Goal: Information Seeking & Learning: Learn about a topic

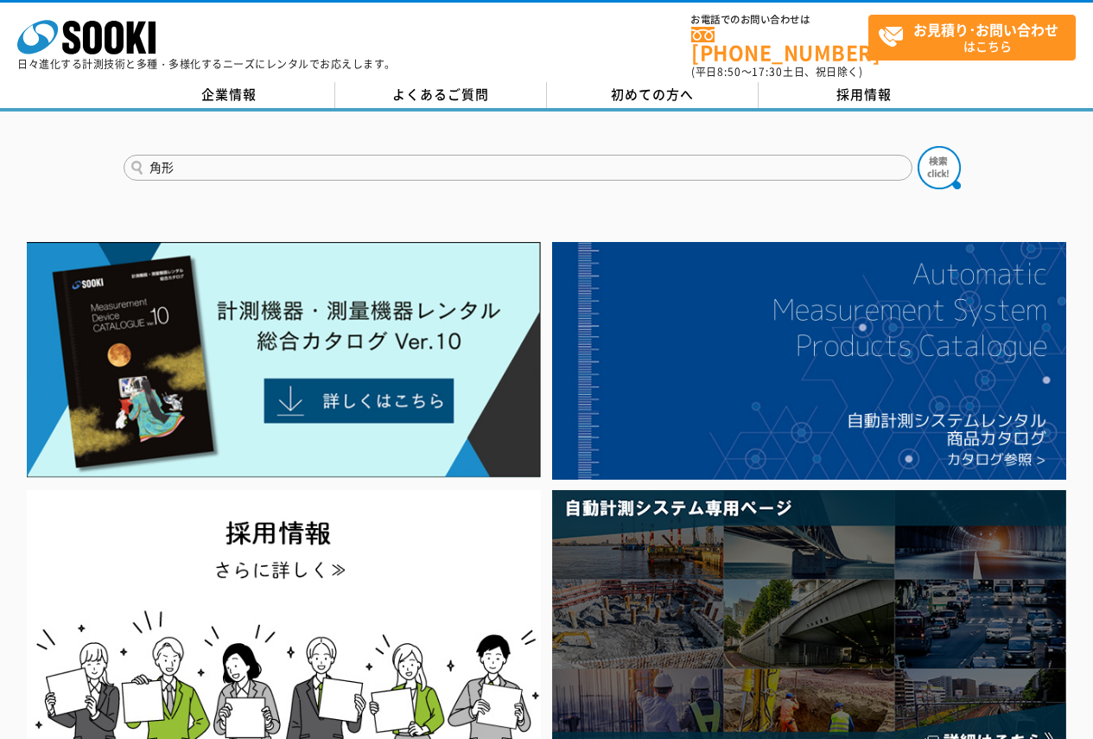
type input "角形"
click at [917, 146] on button at bounding box center [938, 167] width 43 height 43
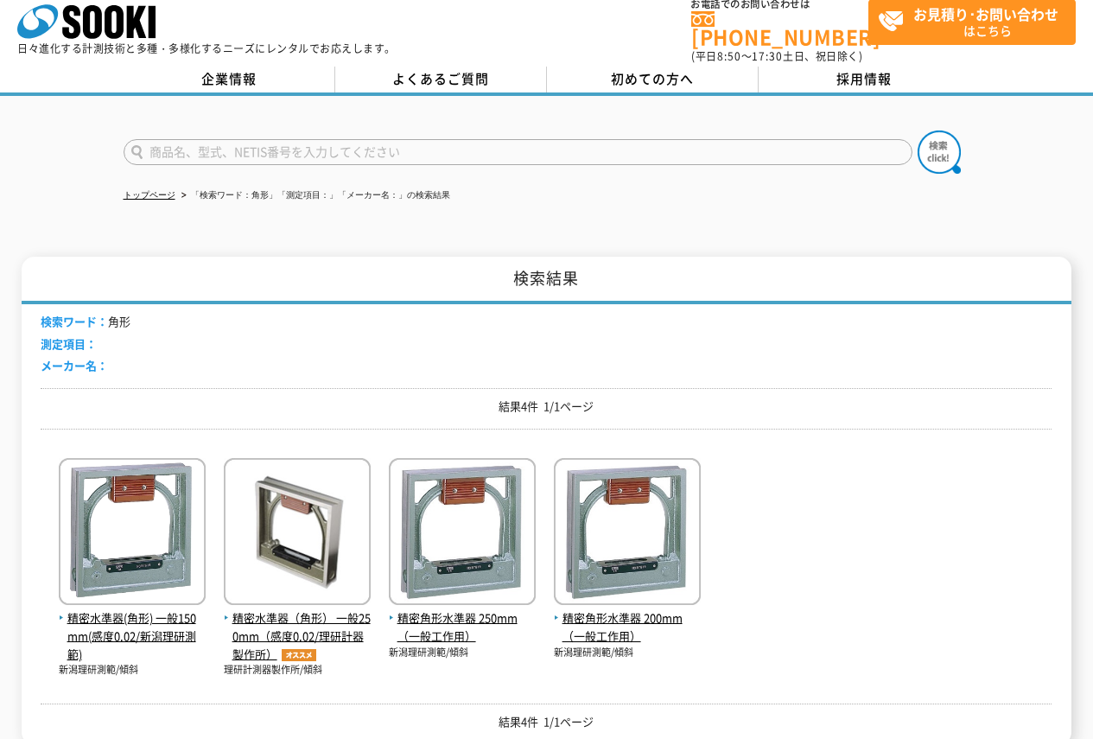
scroll to position [164, 0]
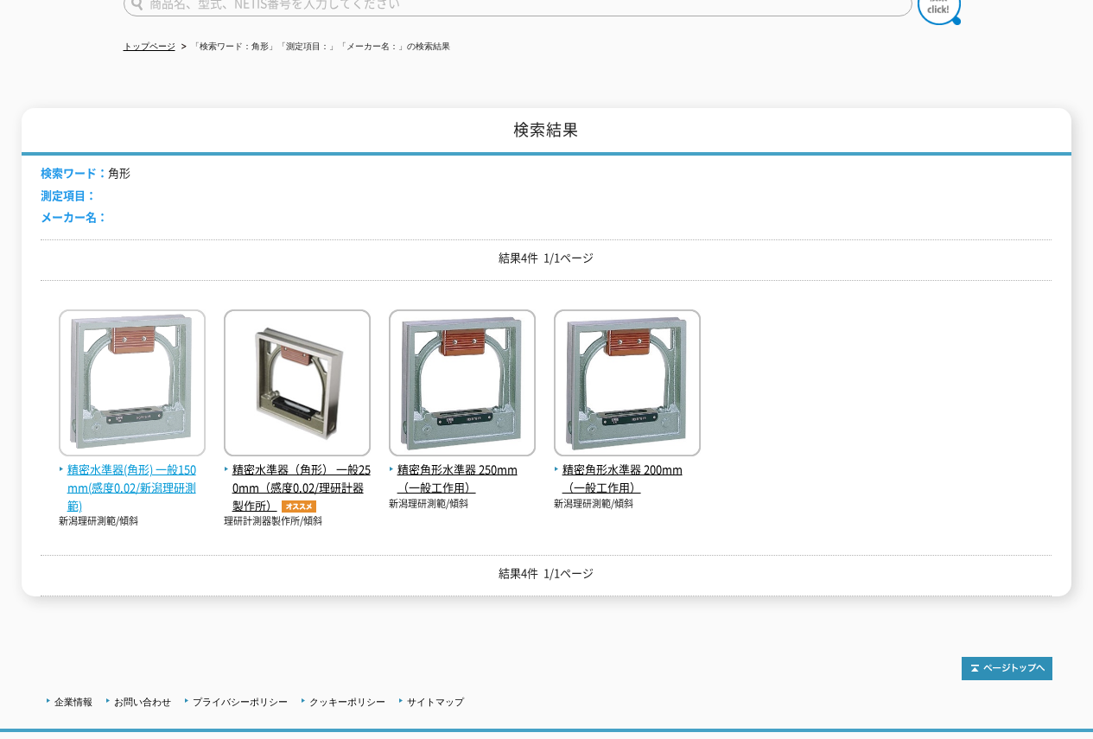
click at [129, 475] on span "精密水準器(角形) 一般150mm(感度0.02/新潟理研測範)" at bounding box center [132, 487] width 147 height 54
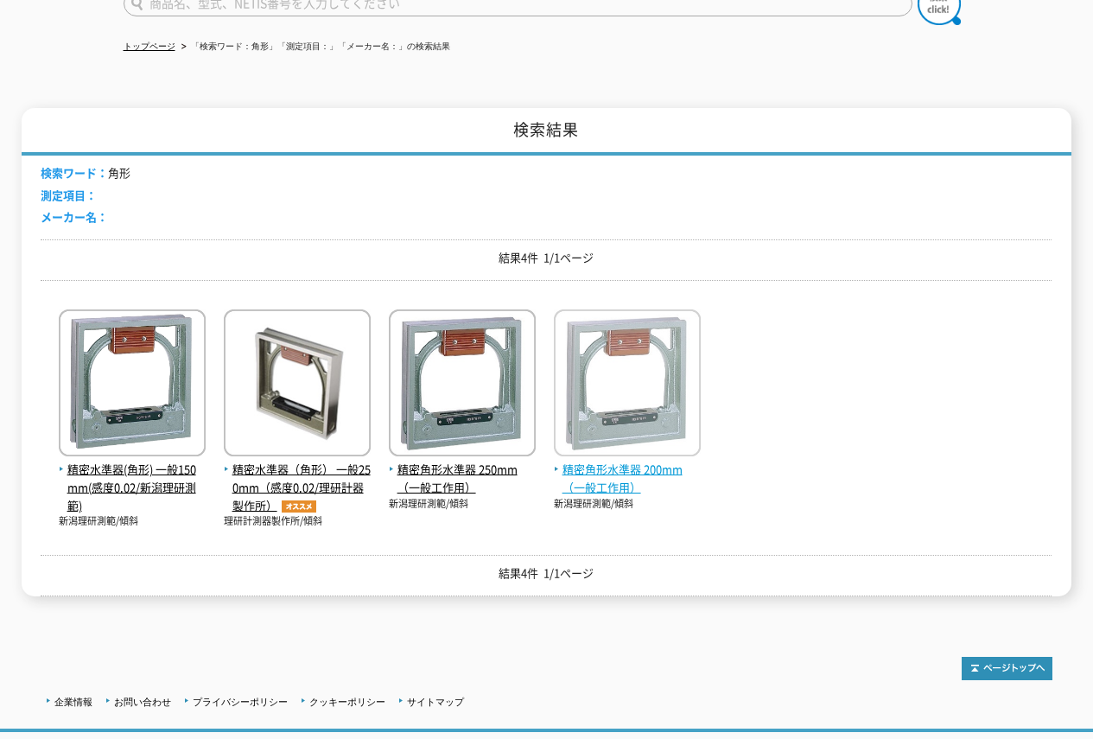
click at [642, 379] on img at bounding box center [627, 384] width 147 height 151
click at [609, 390] on img at bounding box center [627, 384] width 147 height 151
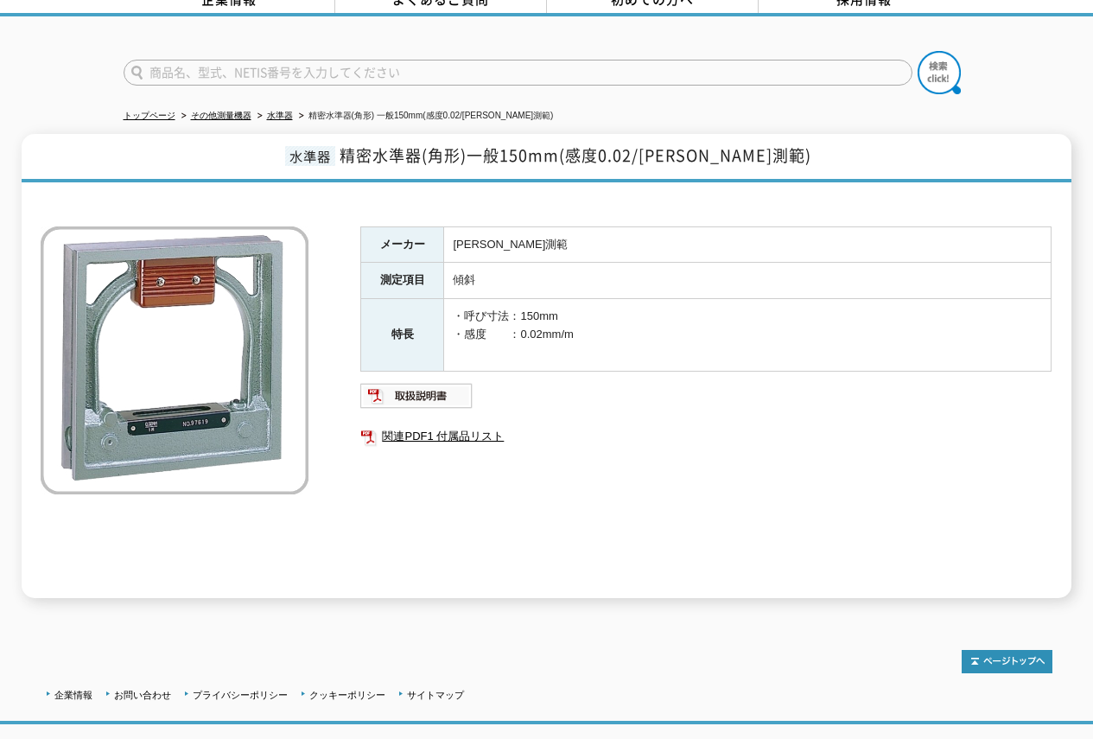
scroll to position [153, 0]
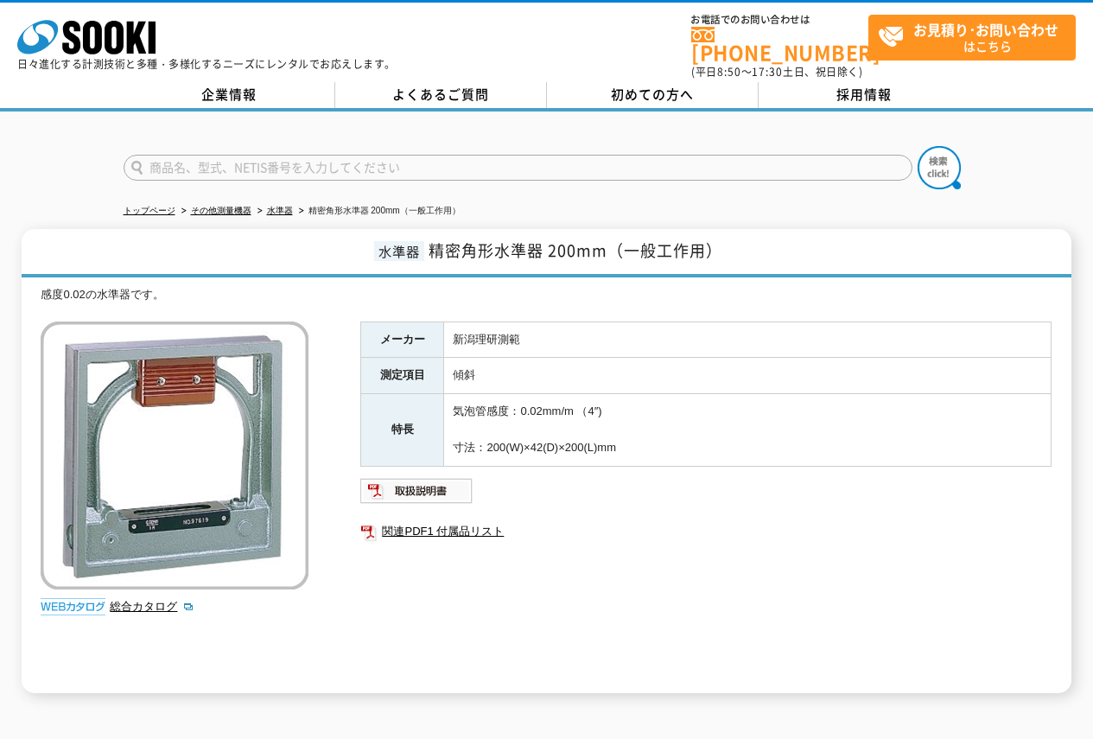
click at [657, 477] on ul at bounding box center [705, 491] width 691 height 28
click at [123, 600] on link "総合カタログ" at bounding box center [152, 606] width 85 height 13
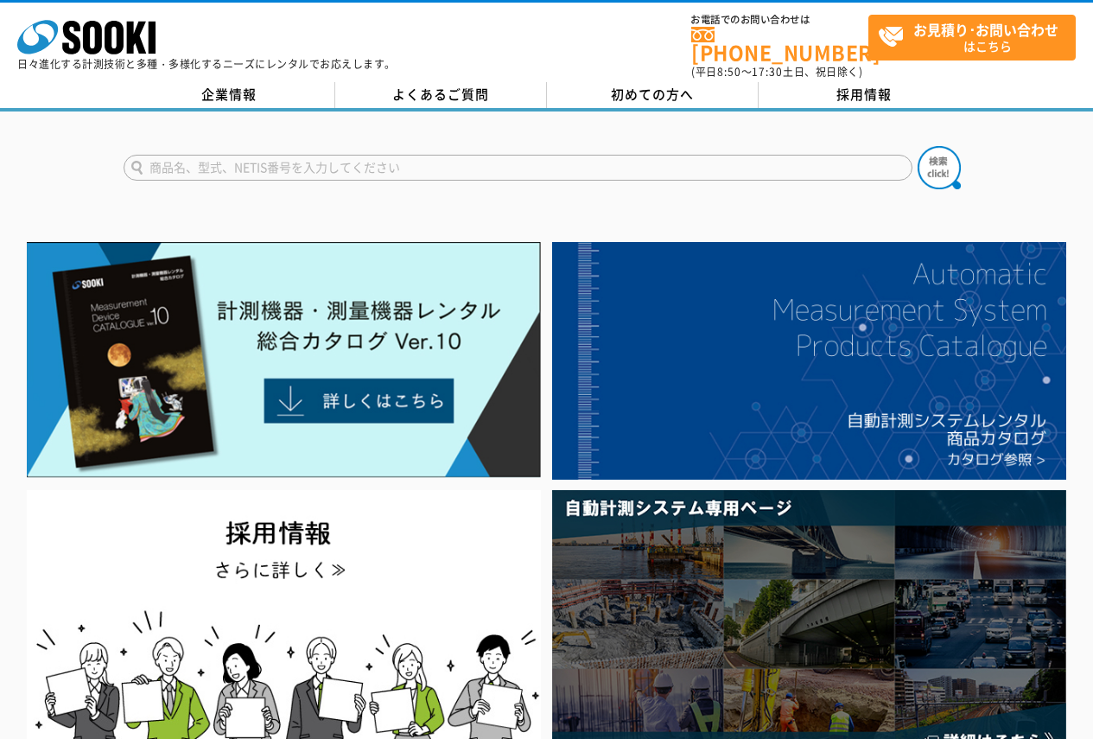
click at [323, 162] on input "text" at bounding box center [518, 168] width 789 height 26
type input "2100"
click at [917, 146] on button at bounding box center [938, 167] width 43 height 43
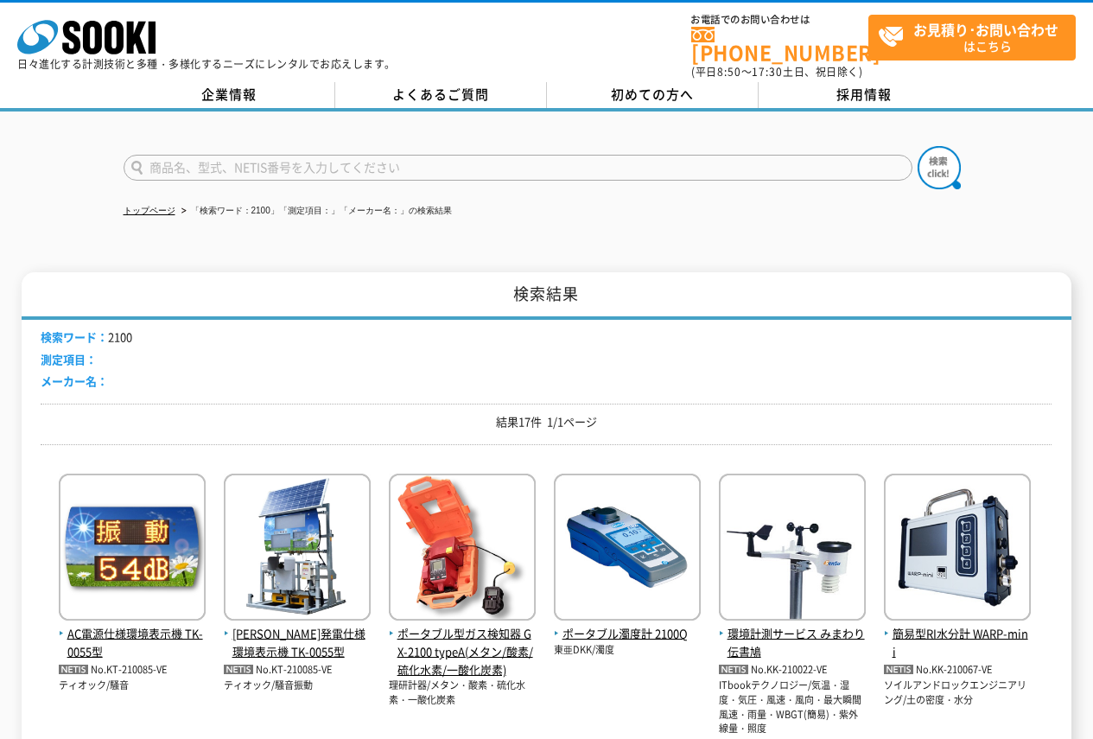
scroll to position [75, 0]
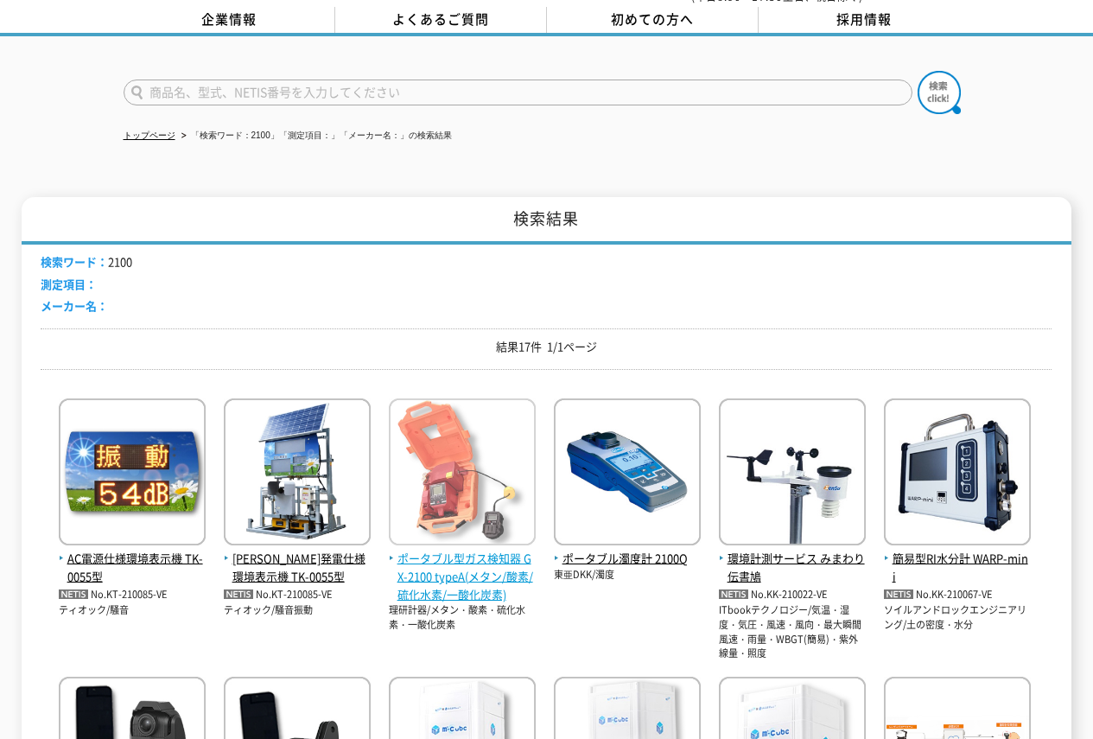
click at [511, 570] on span "ポータブル型ガス検知器 GX-2100 typeA(メタン/酸素/硫化水素/一酸化炭素)" at bounding box center [462, 576] width 147 height 54
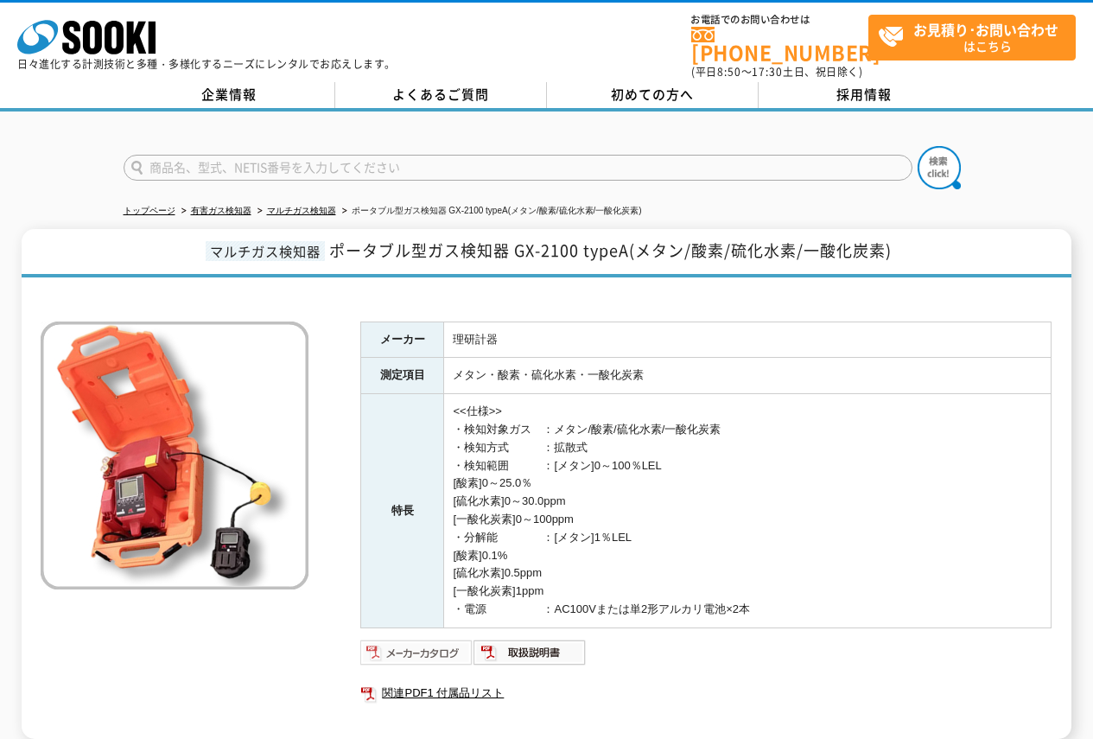
click at [424, 638] on img at bounding box center [416, 652] width 113 height 28
